Goal: Task Accomplishment & Management: Use online tool/utility

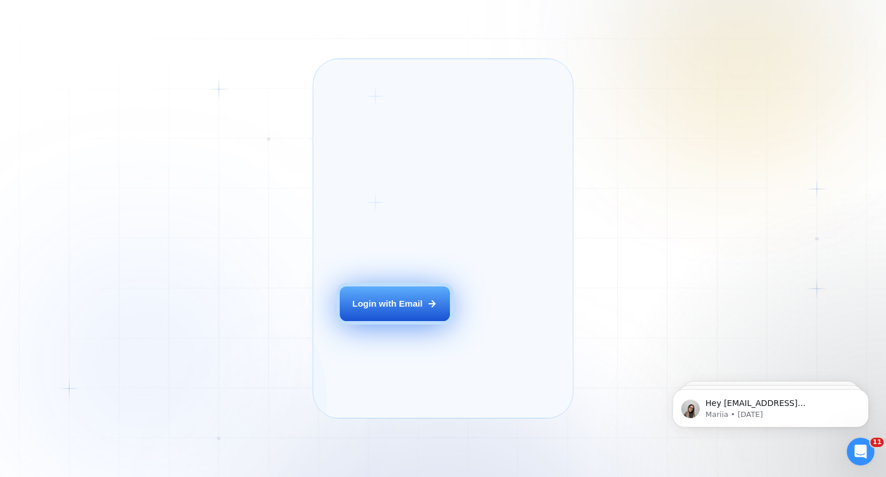
click at [366, 309] on div "Login with Email" at bounding box center [388, 303] width 70 height 12
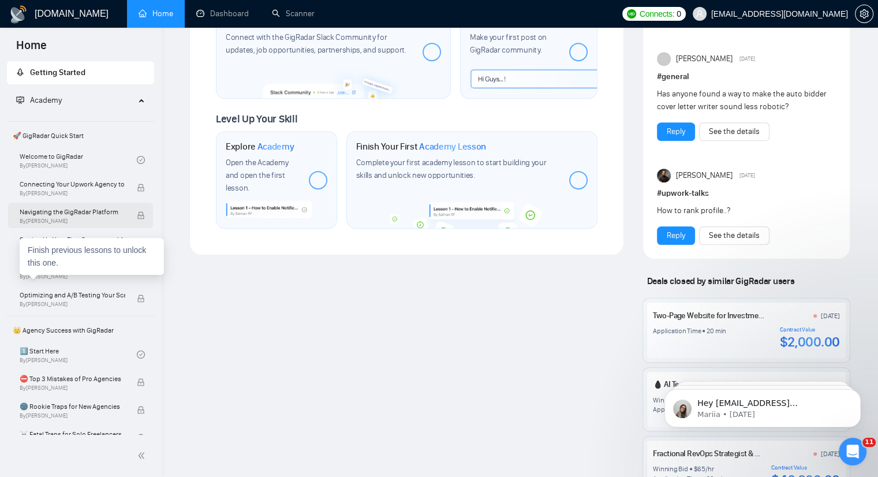
scroll to position [577, 0]
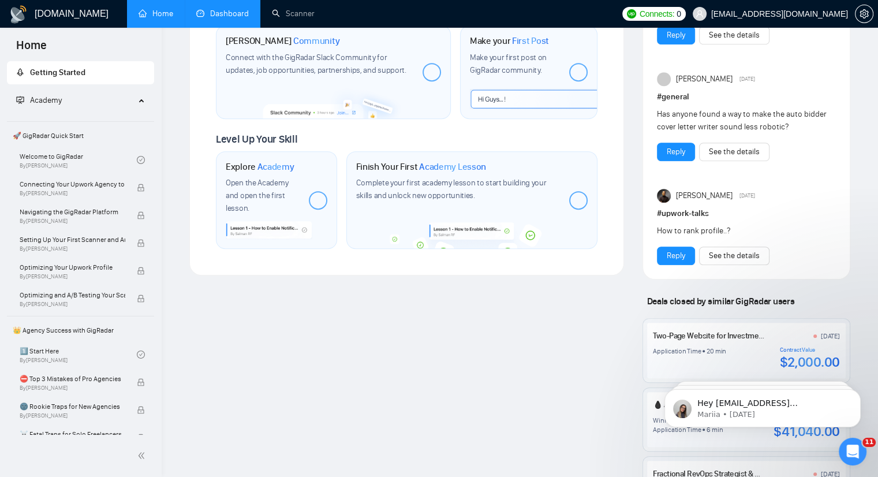
click at [237, 18] on link "Dashboard" at bounding box center [222, 14] width 53 height 10
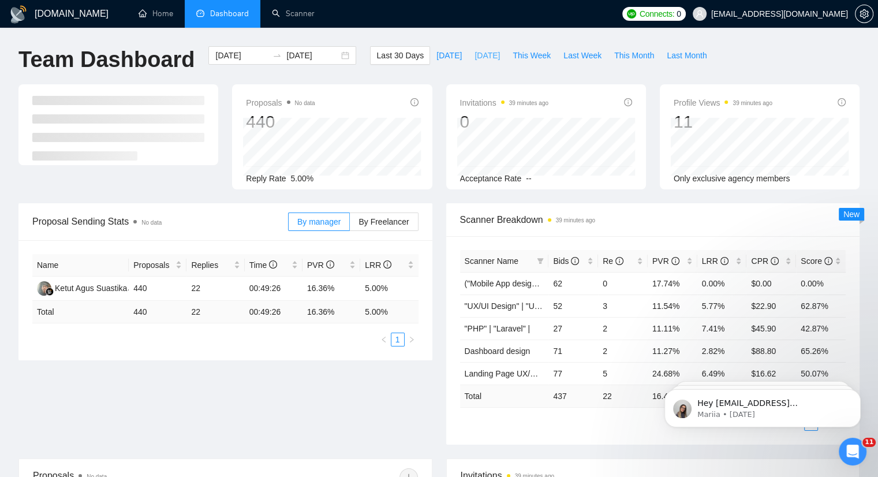
click at [474, 56] on span "[DATE]" at bounding box center [486, 55] width 25 height 13
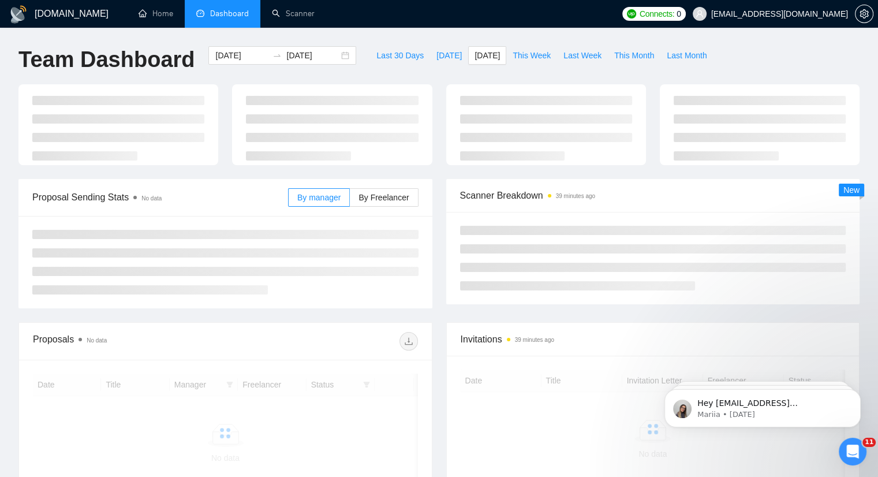
type input "[DATE]"
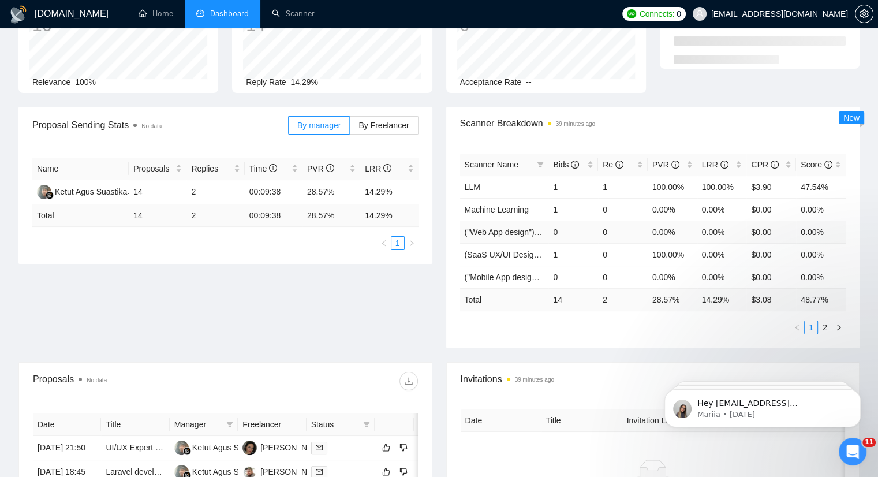
scroll to position [115, 0]
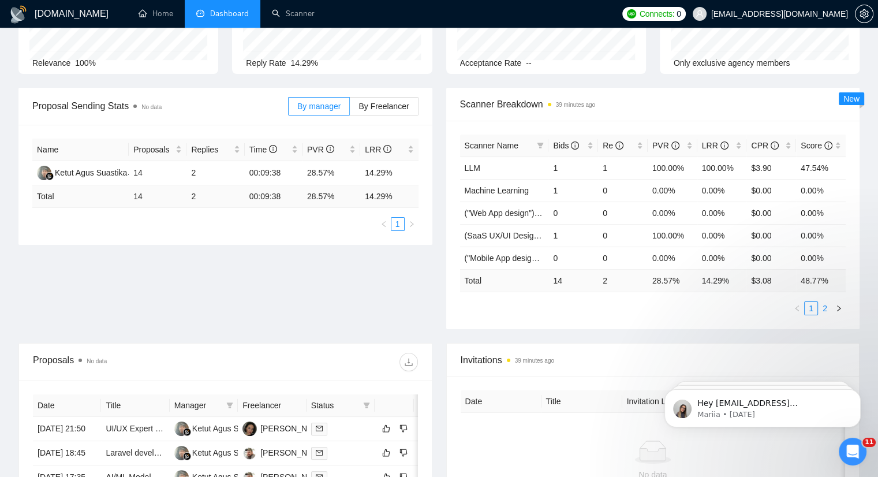
click at [822, 307] on link "2" at bounding box center [824, 308] width 13 height 13
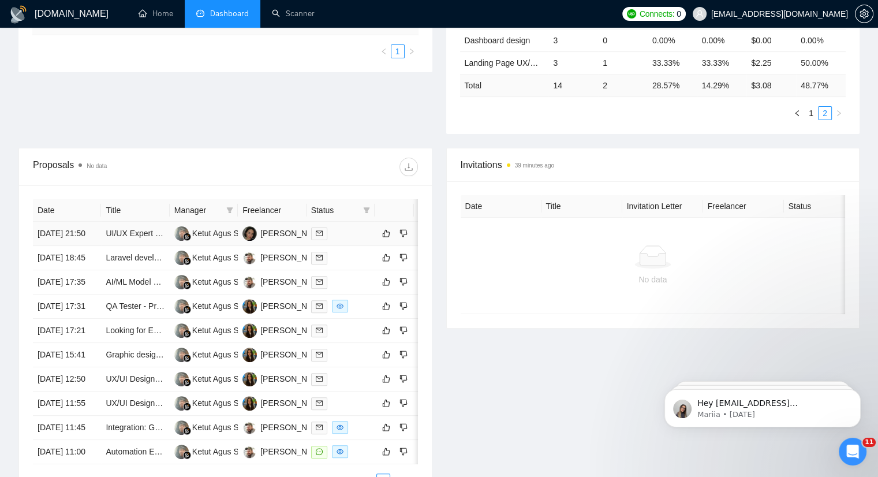
scroll to position [289, 0]
click at [222, 318] on td "Ketut Agus Suastika" at bounding box center [204, 306] width 68 height 24
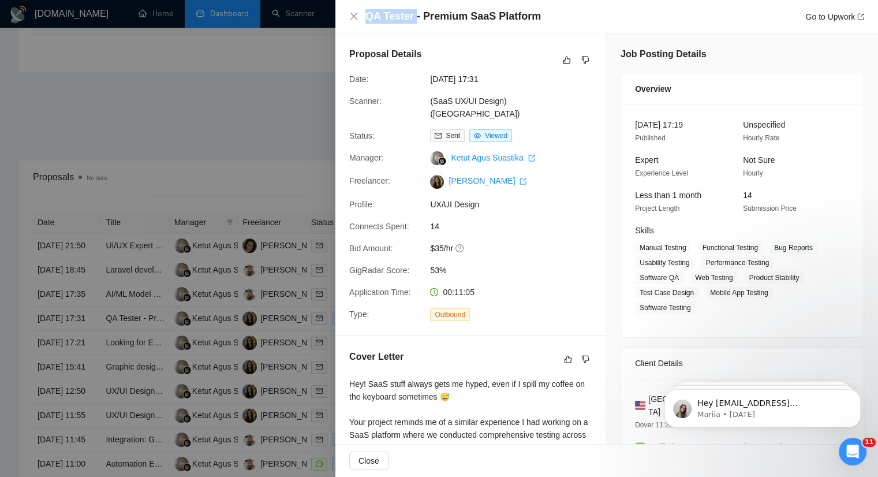
drag, startPoint x: 364, startPoint y: 16, endPoint x: 412, endPoint y: 16, distance: 48.5
click at [412, 16] on div "QA Tester - Premium SaaS Platform Go to Upwork" at bounding box center [606, 16] width 515 height 14
copy h4 "QA Tester"
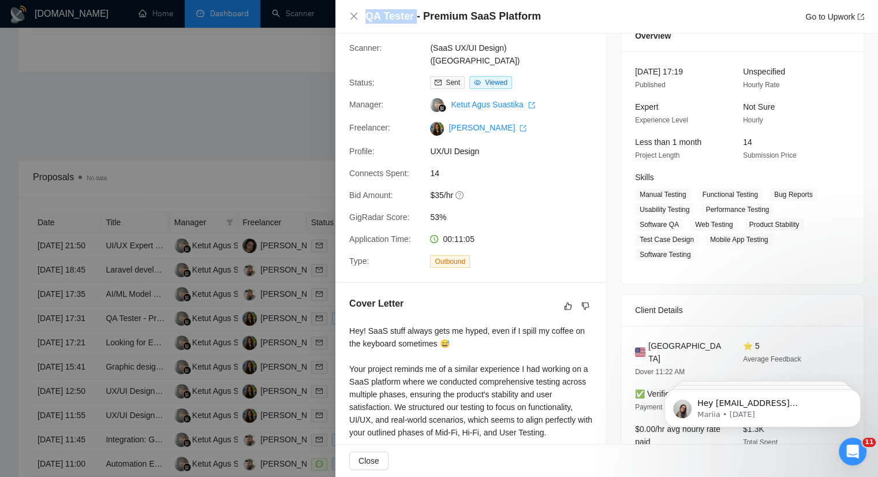
scroll to position [0, 0]
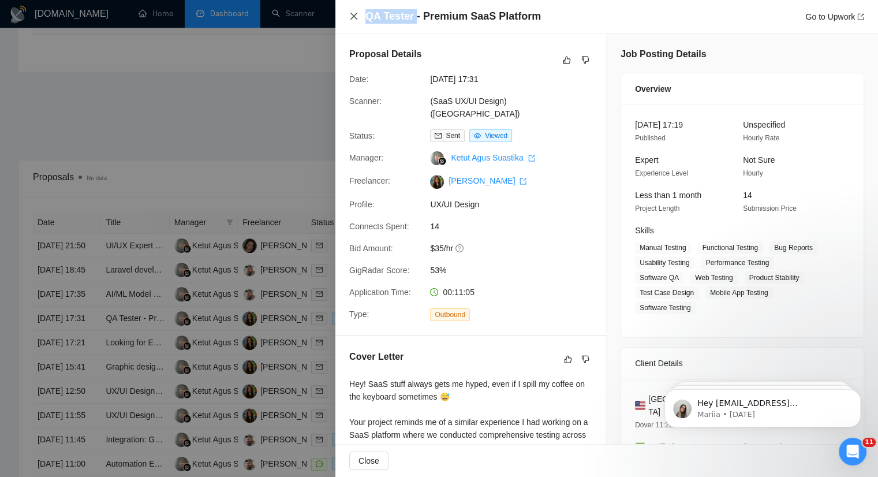
click at [351, 16] on icon "close" at bounding box center [353, 16] width 9 height 9
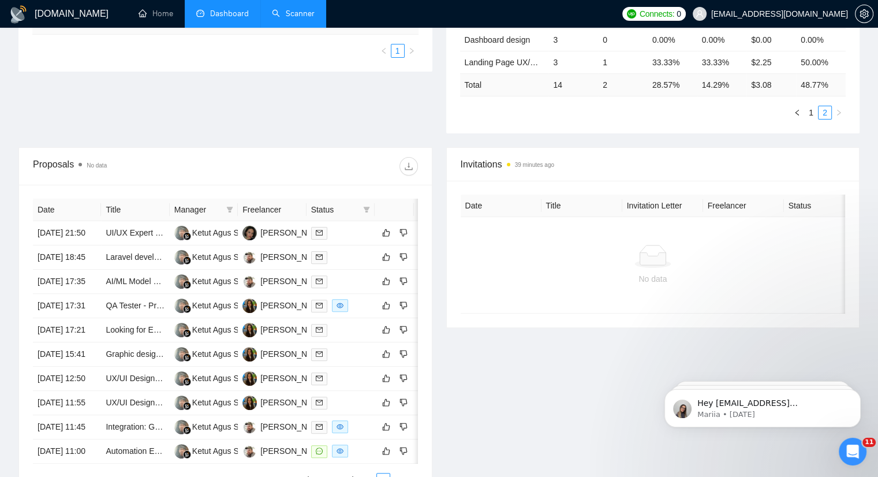
click at [298, 17] on link "Scanner" at bounding box center [293, 14] width 43 height 10
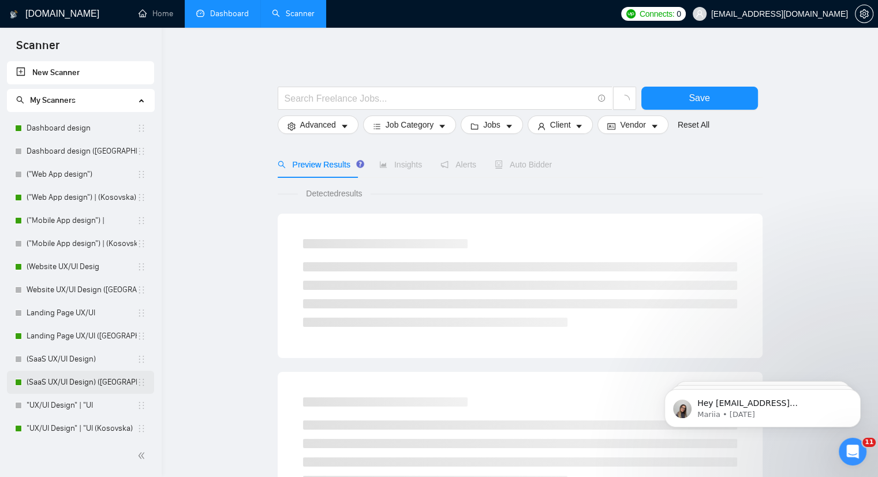
click at [94, 377] on link "(SaaS UX/UI Design) ([GEOGRAPHIC_DATA])" at bounding box center [82, 381] width 110 height 23
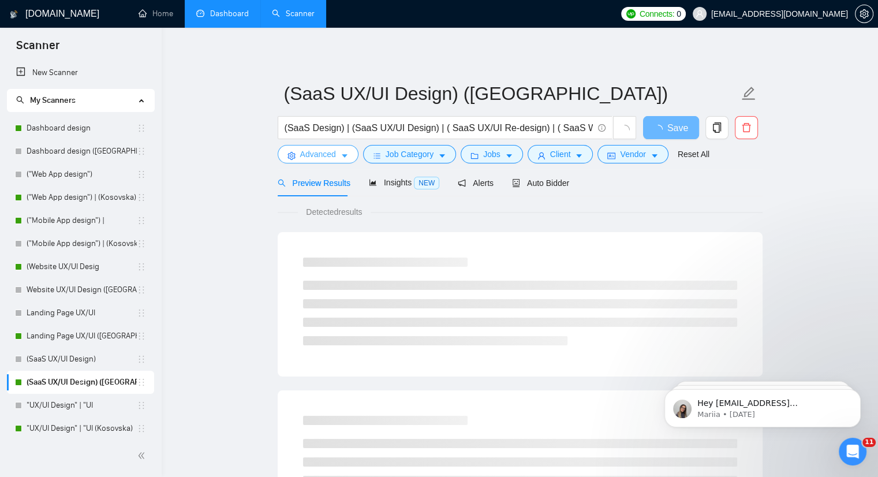
click at [337, 159] on button "Advanced" at bounding box center [318, 154] width 81 height 18
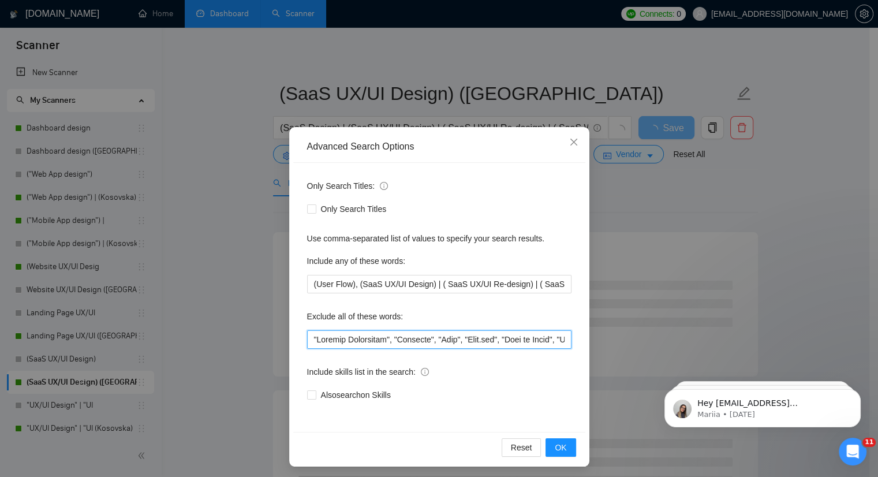
click at [307, 335] on input "text" at bounding box center [439, 339] width 264 height 18
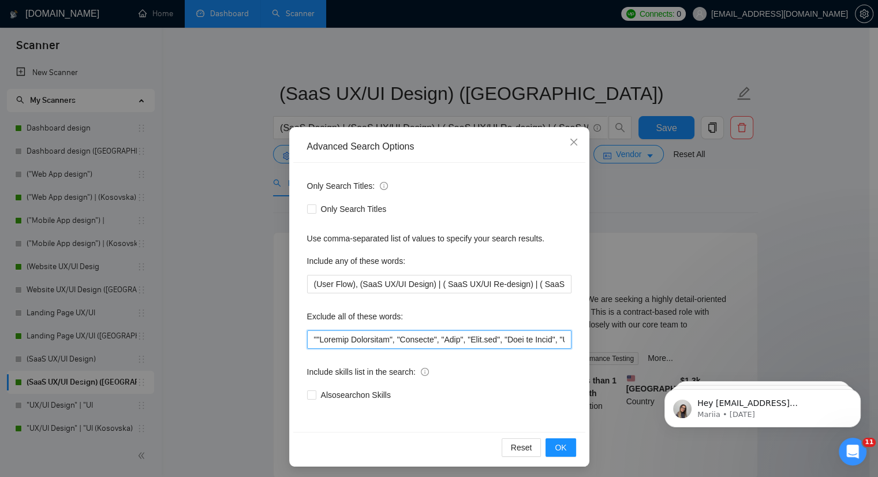
paste input "QA Tester"
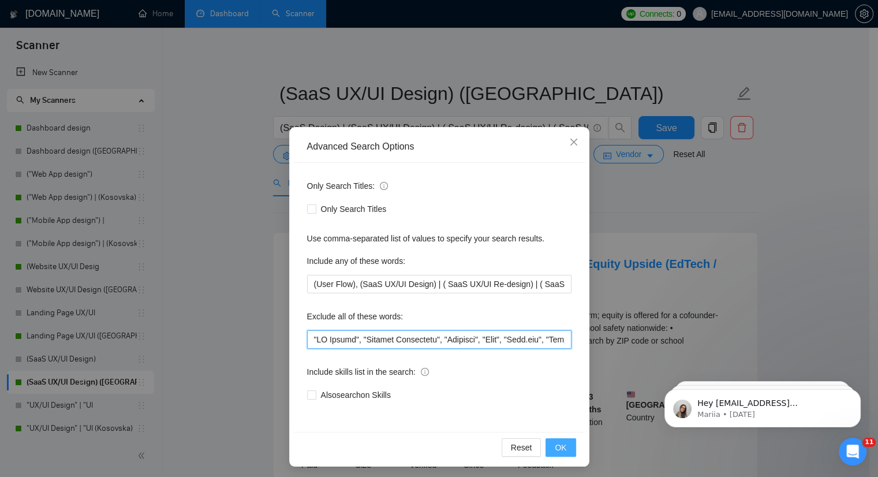
type input ""QA Tester", "Product Consultant", "Supabase", "Bolt", "[DOMAIN_NAME]", "Ruby o…"
click at [556, 444] on span "OK" at bounding box center [561, 447] width 12 height 13
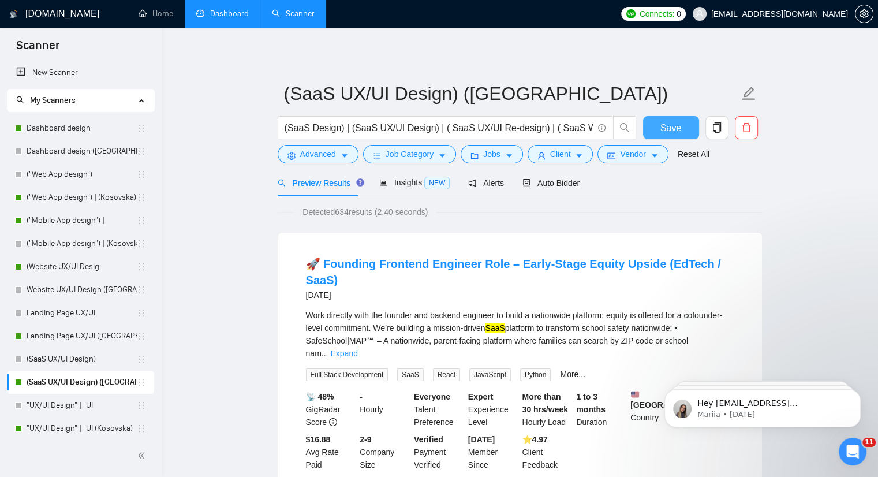
click at [669, 121] on span "Save" at bounding box center [670, 128] width 21 height 14
click at [242, 18] on link "Dashboard" at bounding box center [222, 14] width 53 height 10
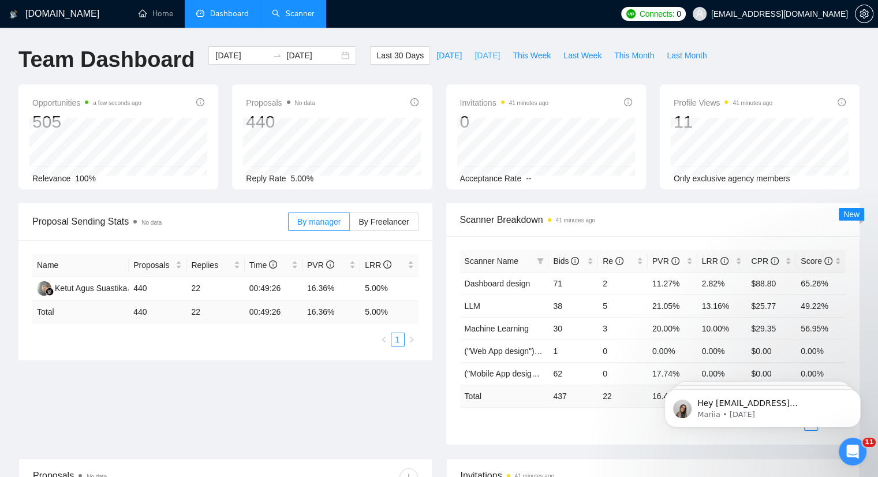
click at [478, 55] on span "[DATE]" at bounding box center [486, 55] width 25 height 13
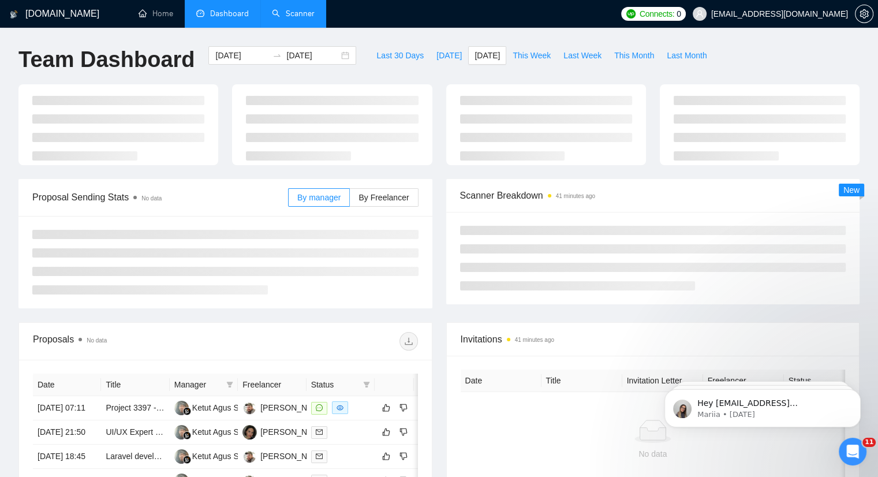
type input "[DATE]"
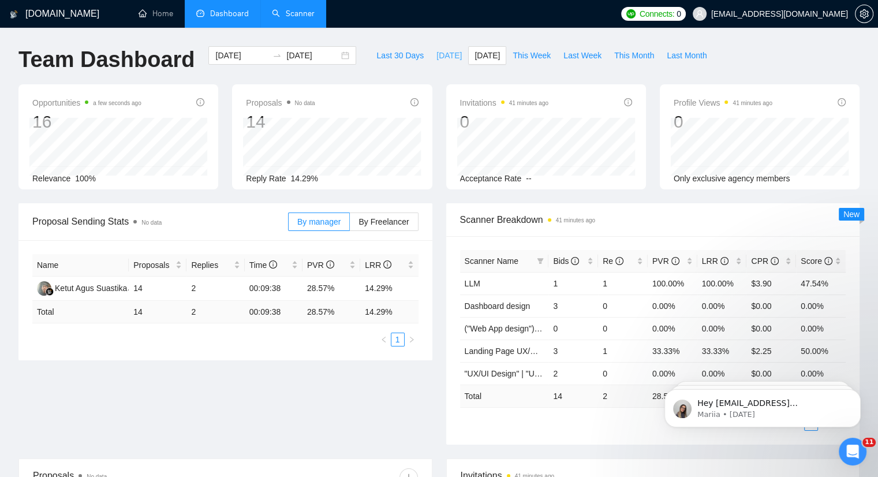
click at [436, 54] on span "[DATE]" at bounding box center [448, 55] width 25 height 13
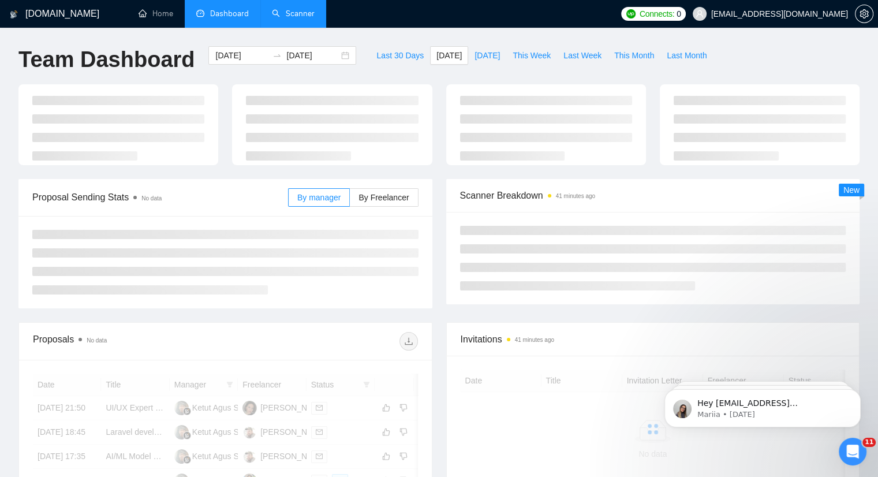
type input "[DATE]"
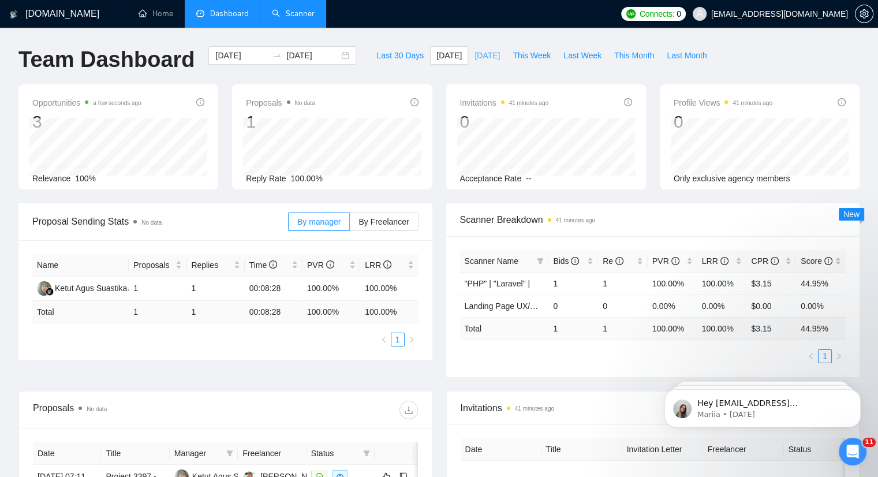
click at [478, 55] on span "[DATE]" at bounding box center [486, 55] width 25 height 13
type input "[DATE]"
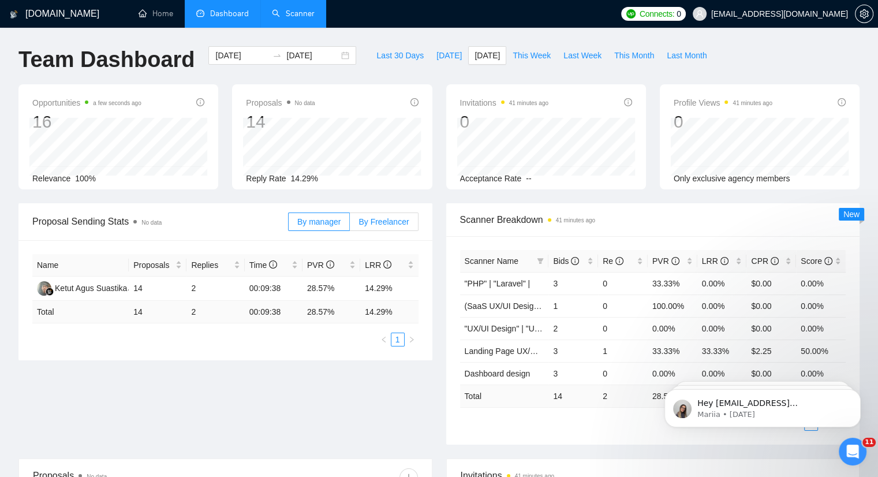
click at [395, 217] on span "By Freelancer" at bounding box center [383, 221] width 50 height 9
click at [350, 224] on input "By Freelancer" at bounding box center [350, 224] width 0 height 0
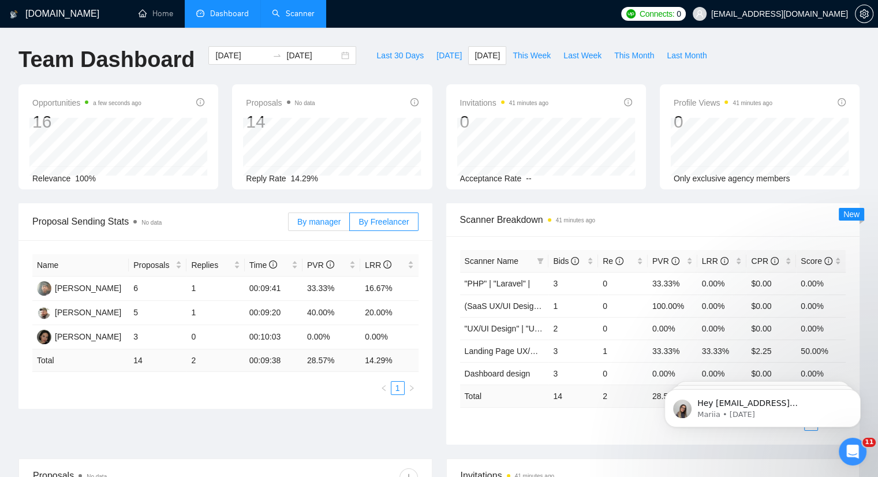
click at [321, 220] on span "By manager" at bounding box center [318, 221] width 43 height 9
click at [289, 224] on input "By manager" at bounding box center [289, 224] width 0 height 0
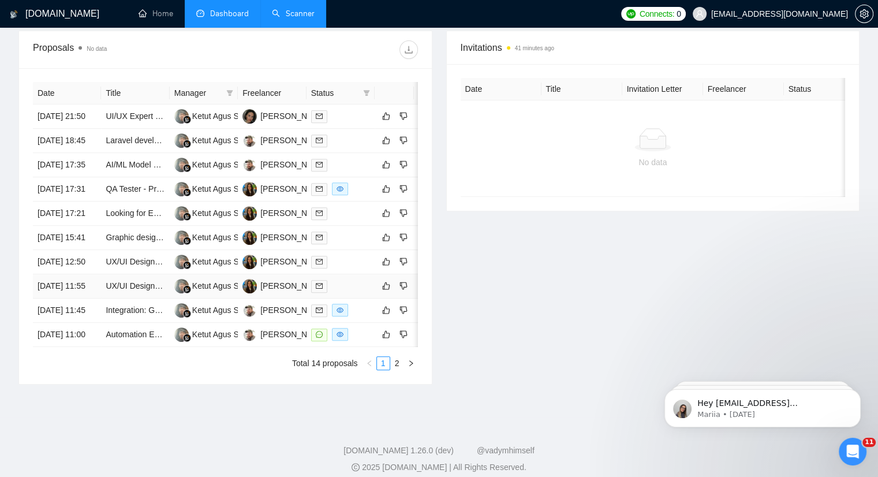
scroll to position [462, 0]
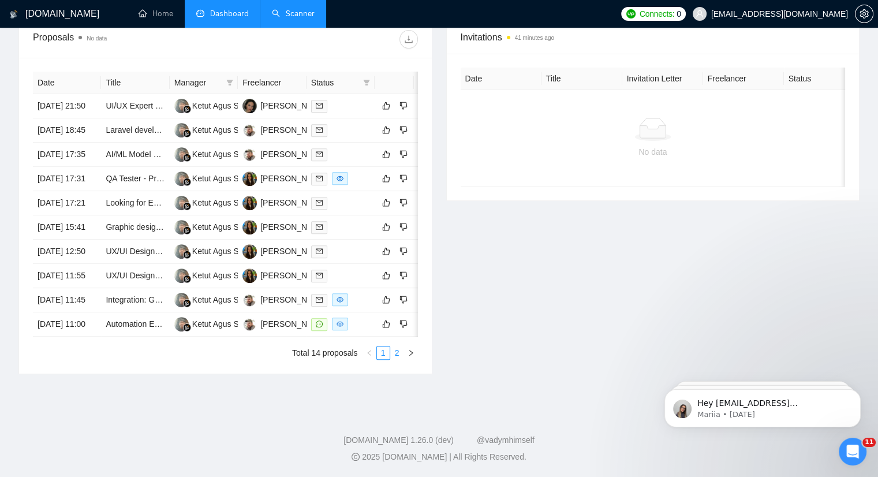
click at [395, 359] on link "2" at bounding box center [397, 352] width 13 height 13
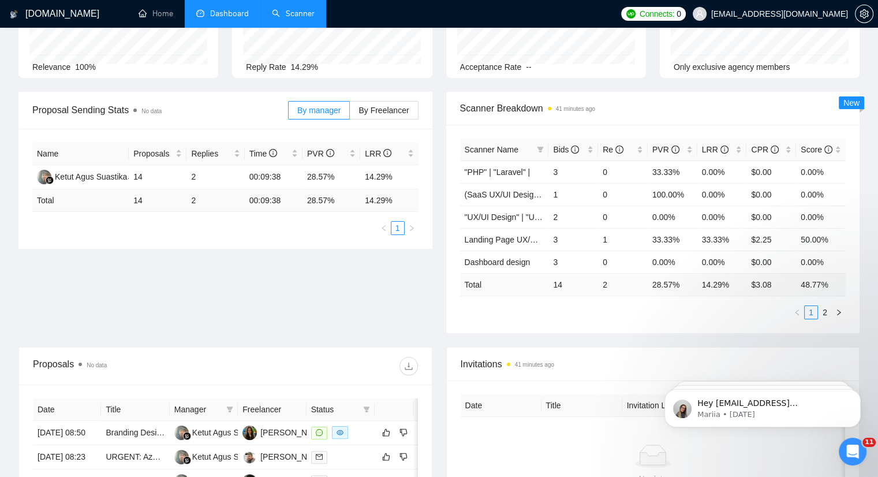
scroll to position [55, 0]
